Goal: Navigation & Orientation: Find specific page/section

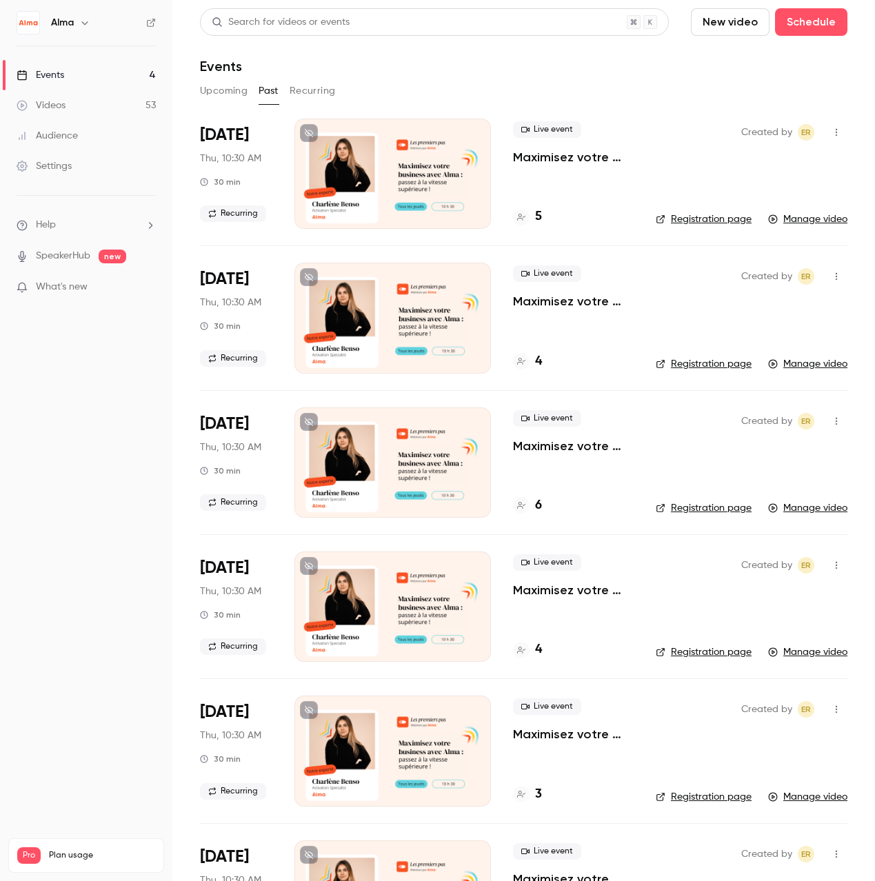
click at [810, 220] on link "Manage video" at bounding box center [807, 219] width 79 height 14
click at [729, 218] on link "Registration page" at bounding box center [704, 219] width 96 height 14
click at [229, 88] on button "Upcoming" at bounding box center [224, 91] width 48 height 22
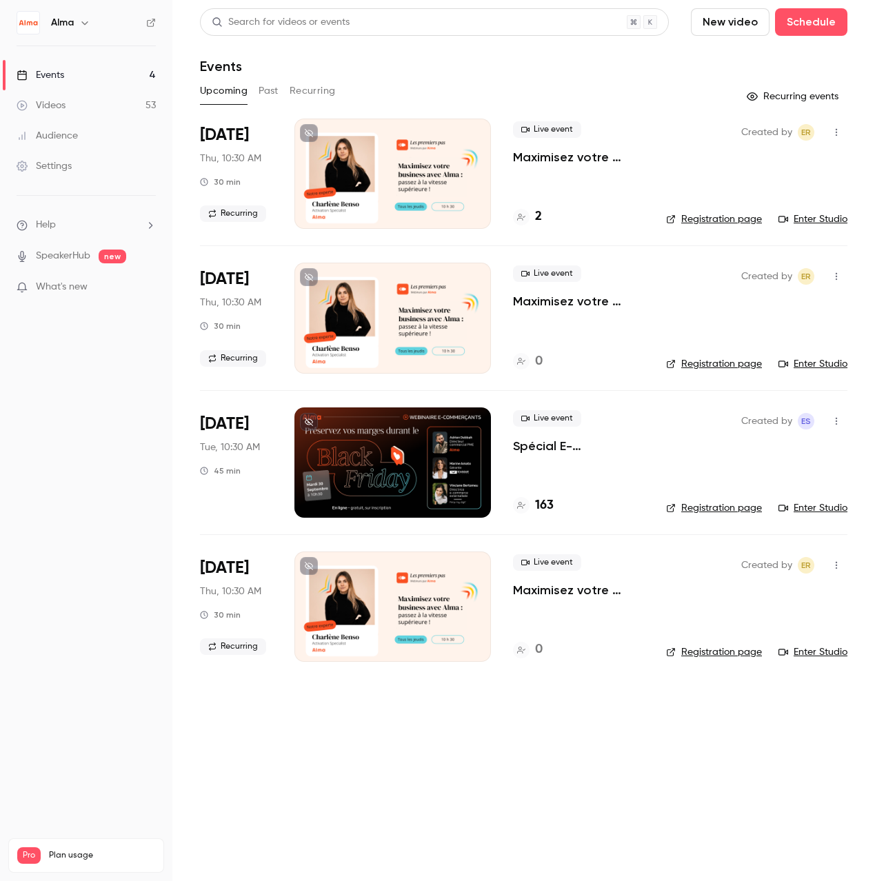
click at [814, 219] on link "Enter Studio" at bounding box center [812, 219] width 69 height 14
drag, startPoint x: 490, startPoint y: 808, endPoint x: 477, endPoint y: 802, distance: 14.5
click at [490, 806] on main "Search for videos or events New video Schedule Events Upcoming Past Recurring R…" at bounding box center [523, 440] width 703 height 881
